Goal: Transaction & Acquisition: Purchase product/service

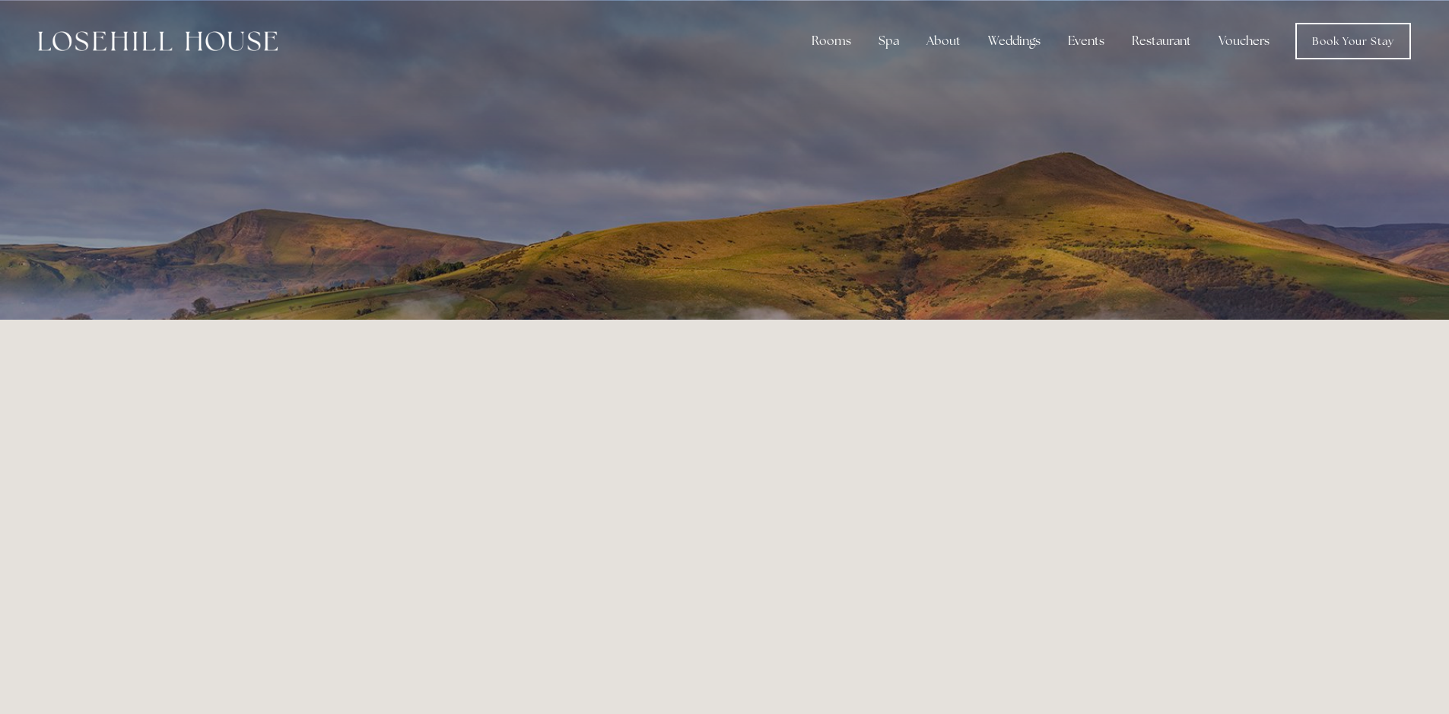
click at [1251, 33] on link "Vouchers" at bounding box center [1244, 41] width 75 height 30
click at [838, 127] on link "Book a stay" at bounding box center [843, 129] width 98 height 24
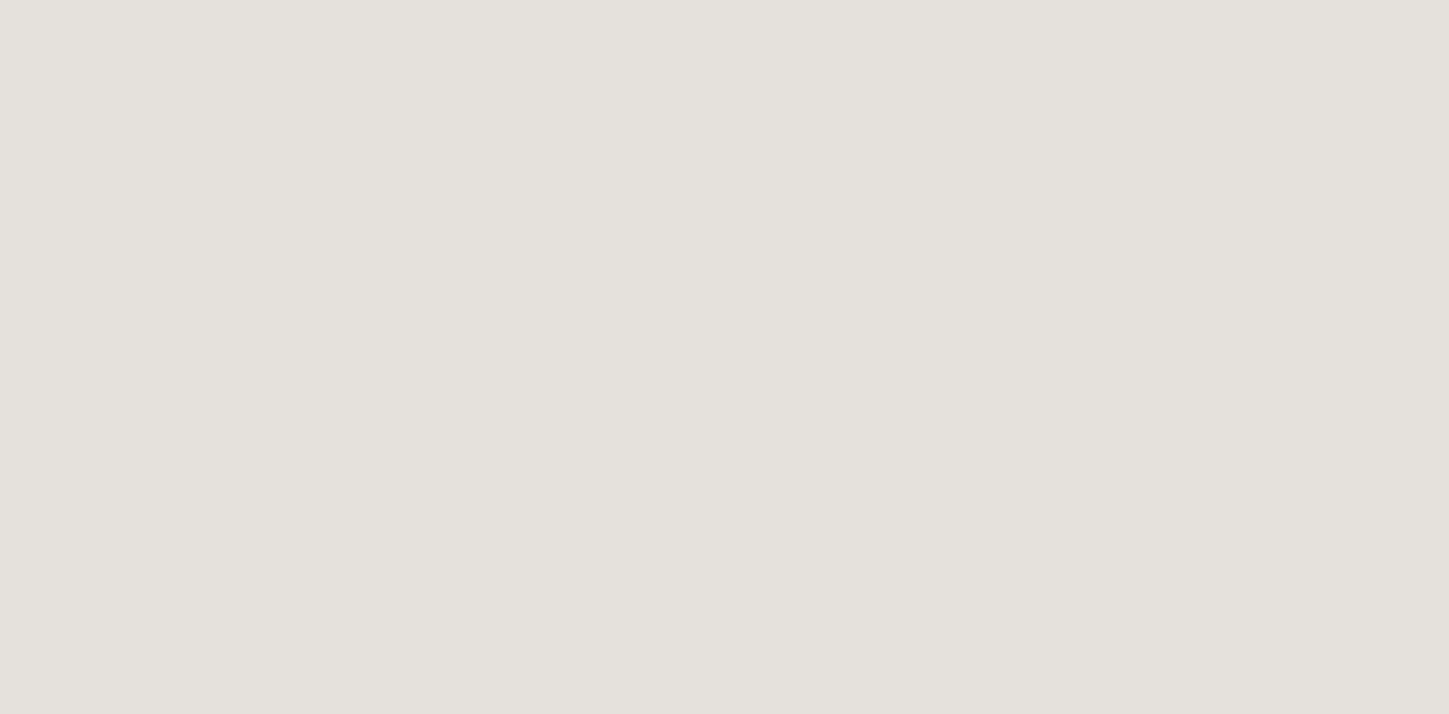
scroll to position [1598, 0]
